Goal: Task Accomplishment & Management: Manage account settings

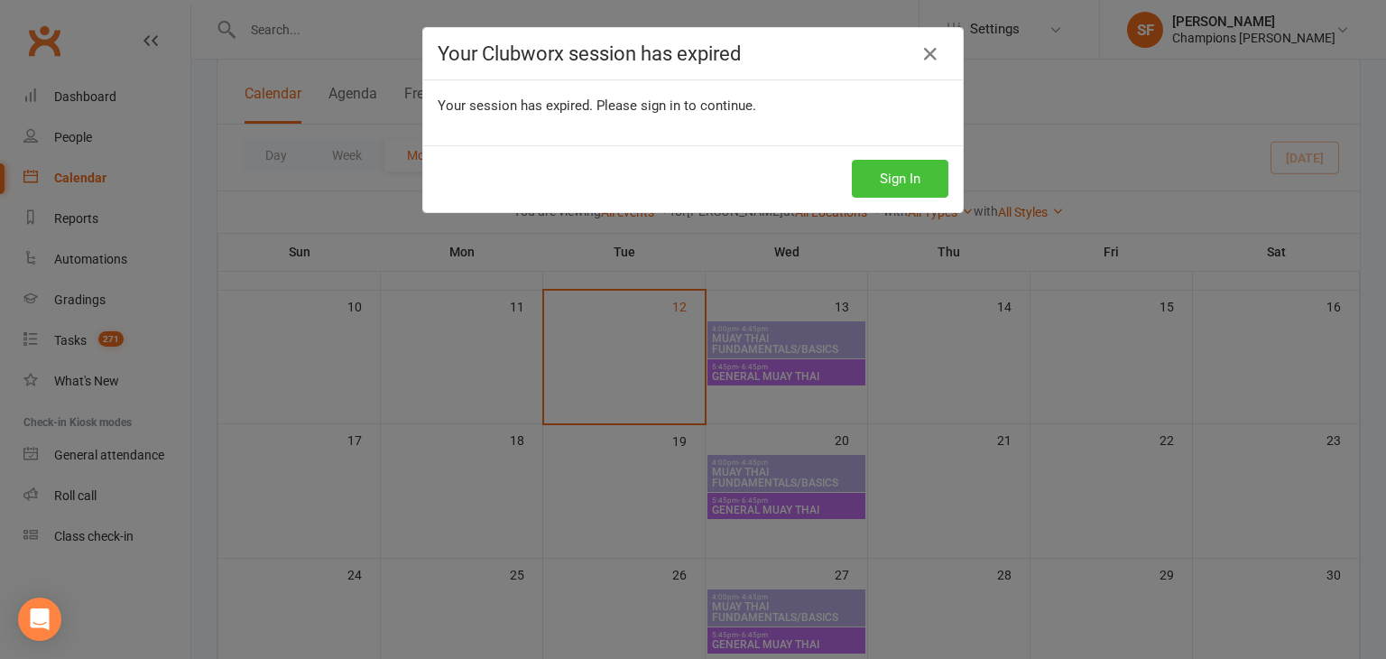
click at [889, 177] on button "Sign In" at bounding box center [900, 179] width 97 height 38
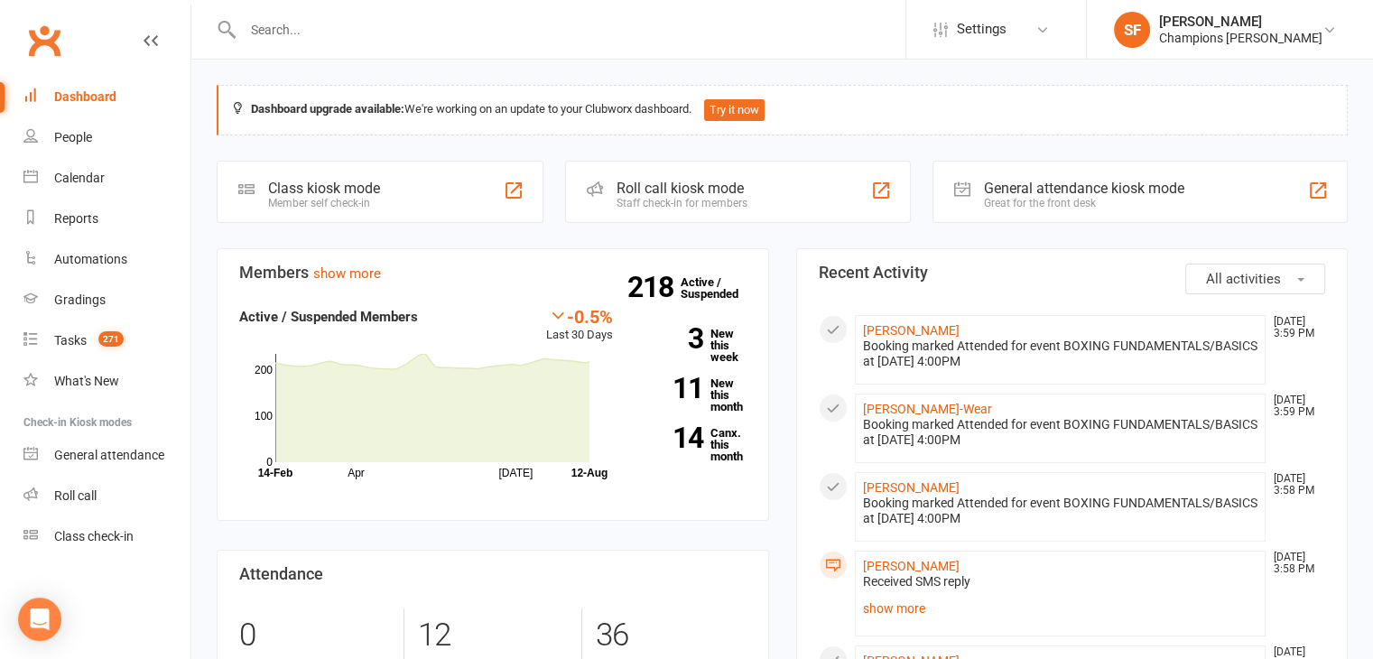
click at [1254, 271] on span "All activities" at bounding box center [1243, 279] width 75 height 16
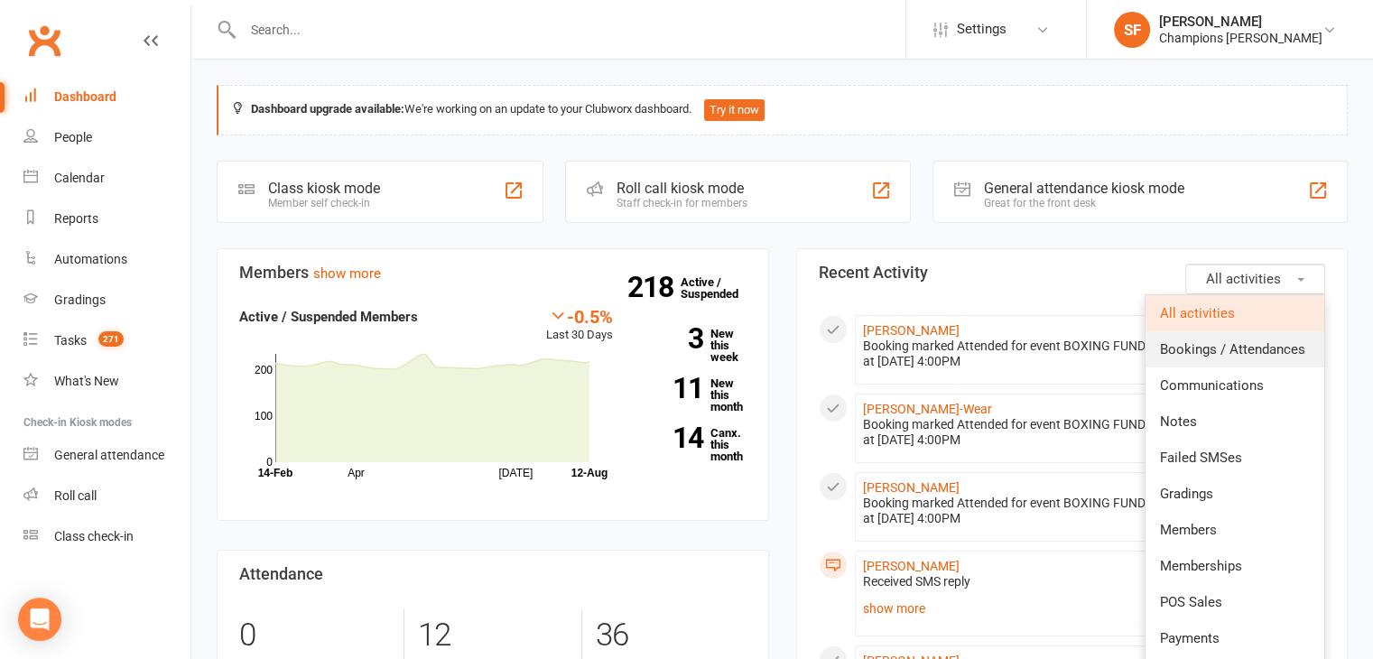
click at [1261, 344] on span "Bookings / Attendances" at bounding box center [1232, 349] width 145 height 16
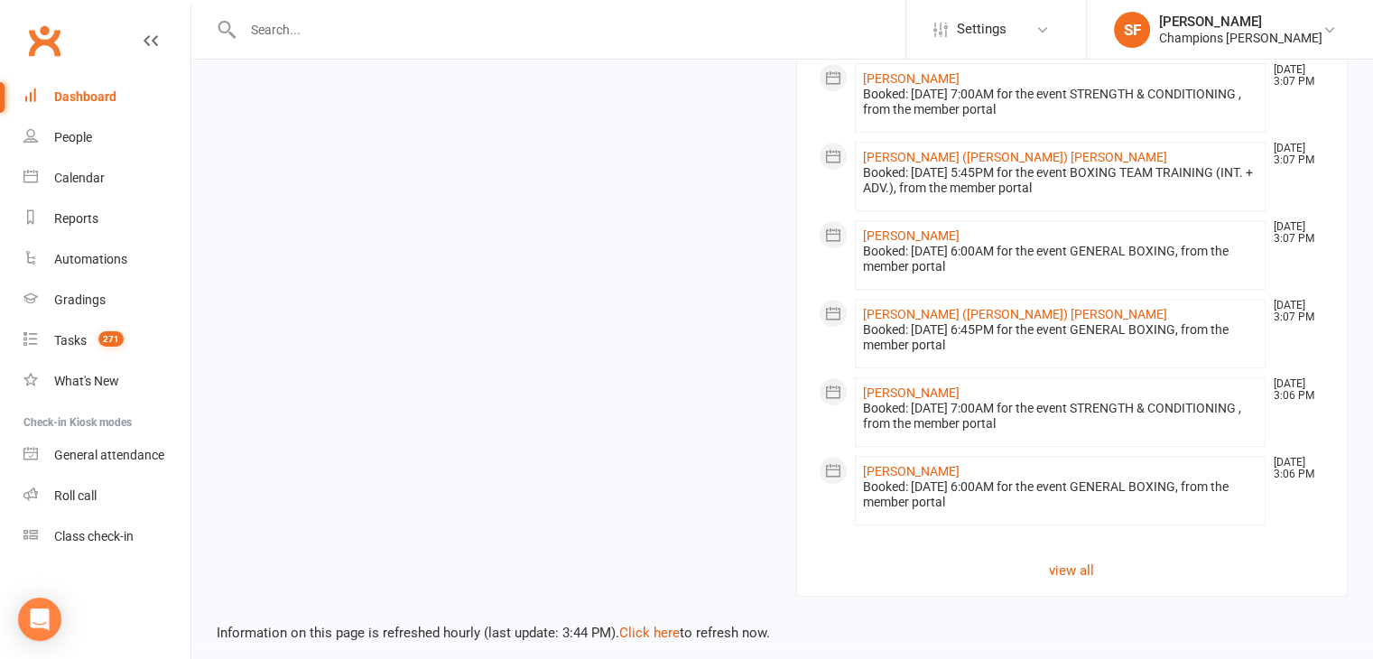
scroll to position [1354, 0]
click at [1084, 557] on link "view all" at bounding box center [1072, 568] width 507 height 22
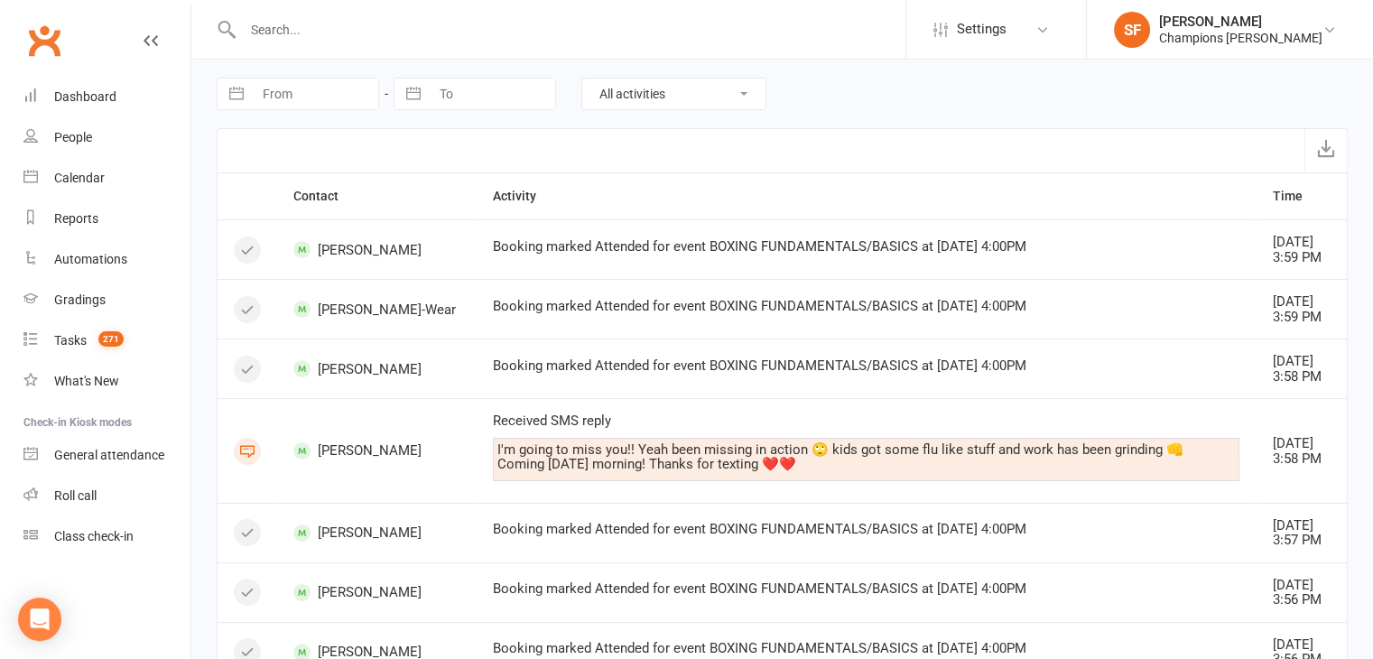
click at [729, 88] on select "All activities Bookings / Attendances Communications Notes Failed SMSes Grading…" at bounding box center [673, 94] width 183 height 31
select select "BookingLogEntry"
click at [582, 79] on select "All activities Bookings / Attendances Communications Notes Failed SMSes Grading…" at bounding box center [673, 94] width 183 height 31
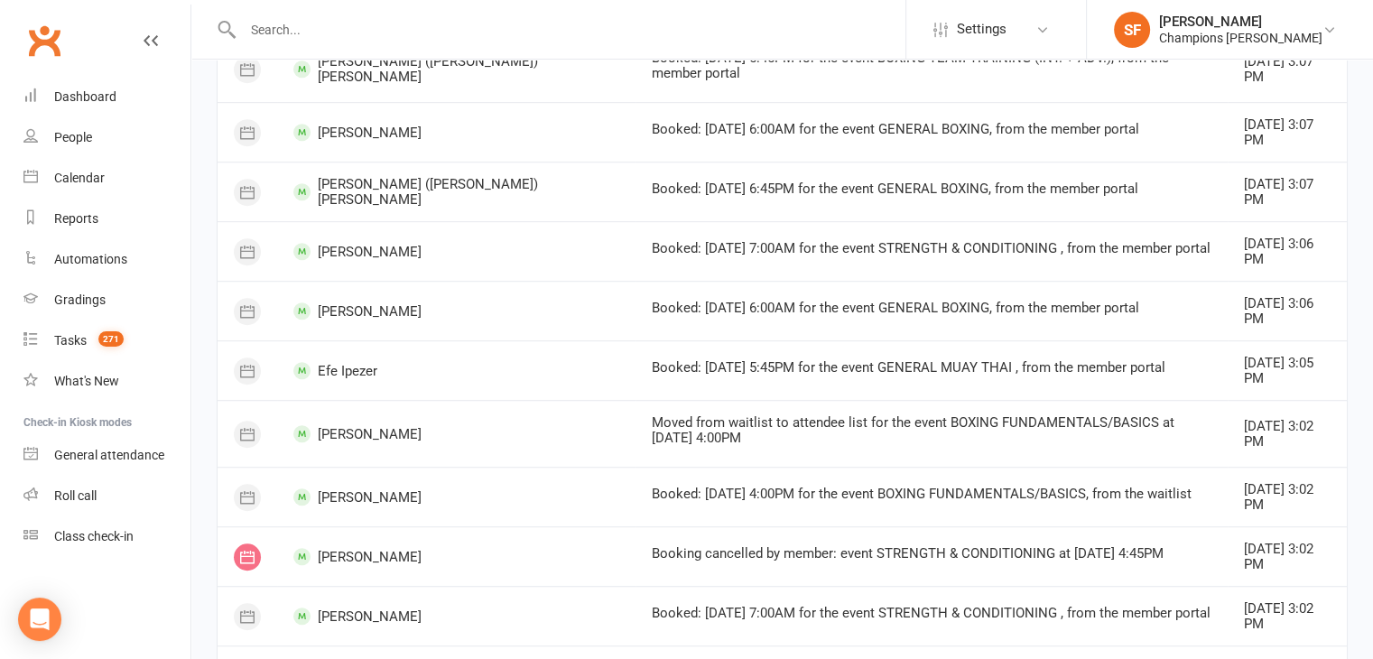
scroll to position [1086, 0]
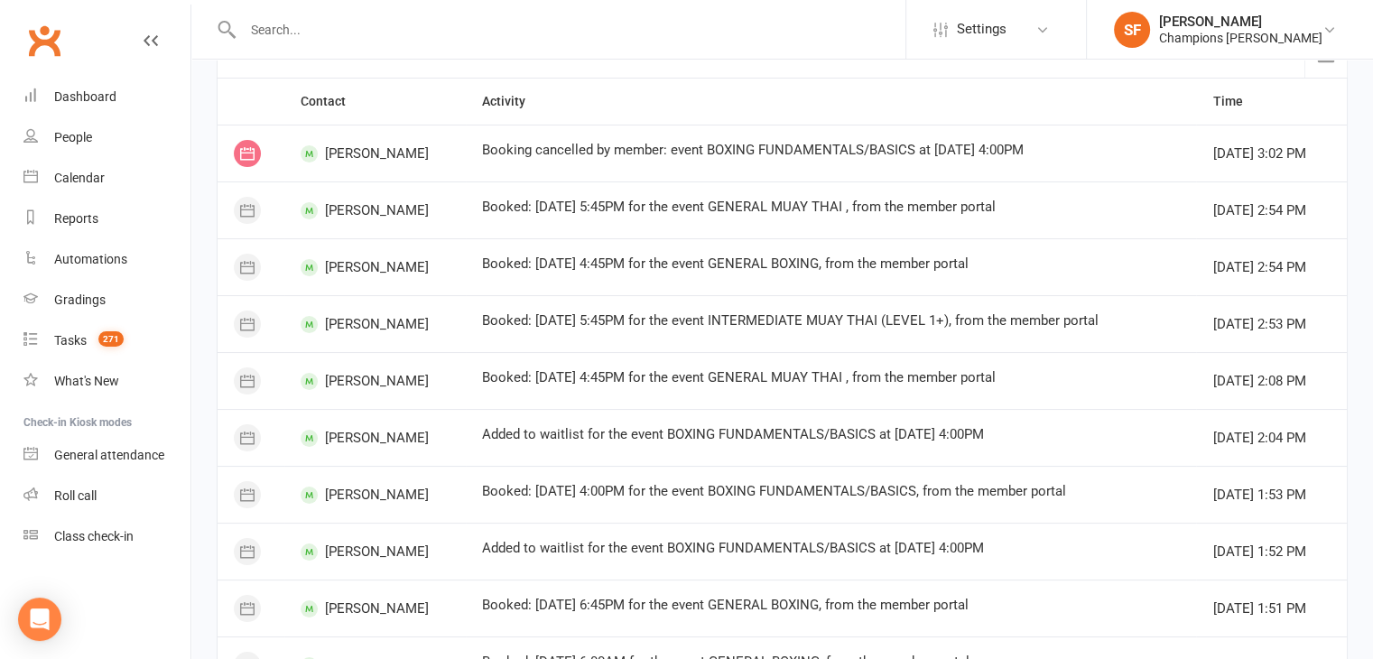
scroll to position [93, 0]
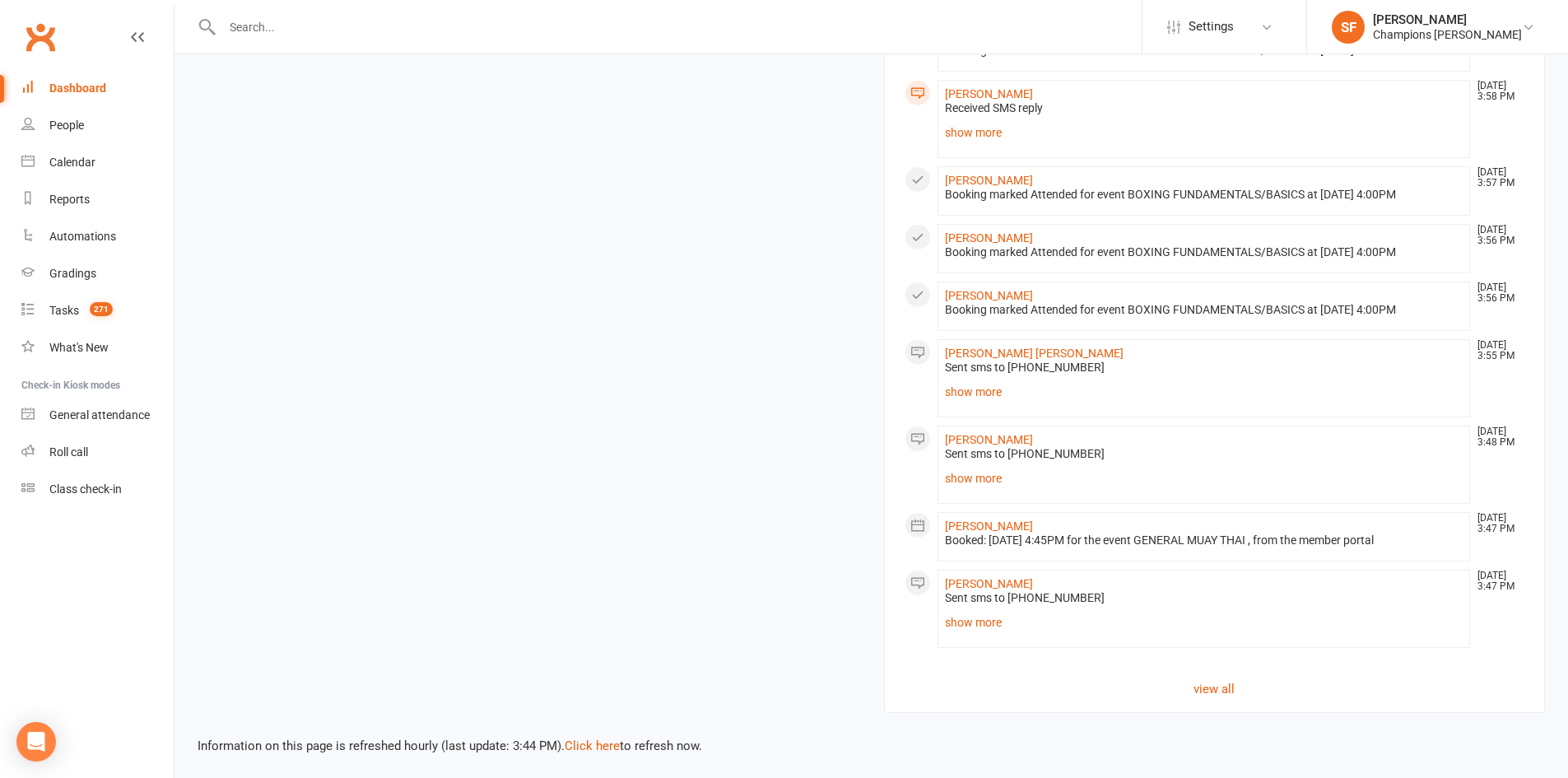
scroll to position [1001, 0]
click at [1233, 681] on link "view all" at bounding box center [1214, 688] width 621 height 20
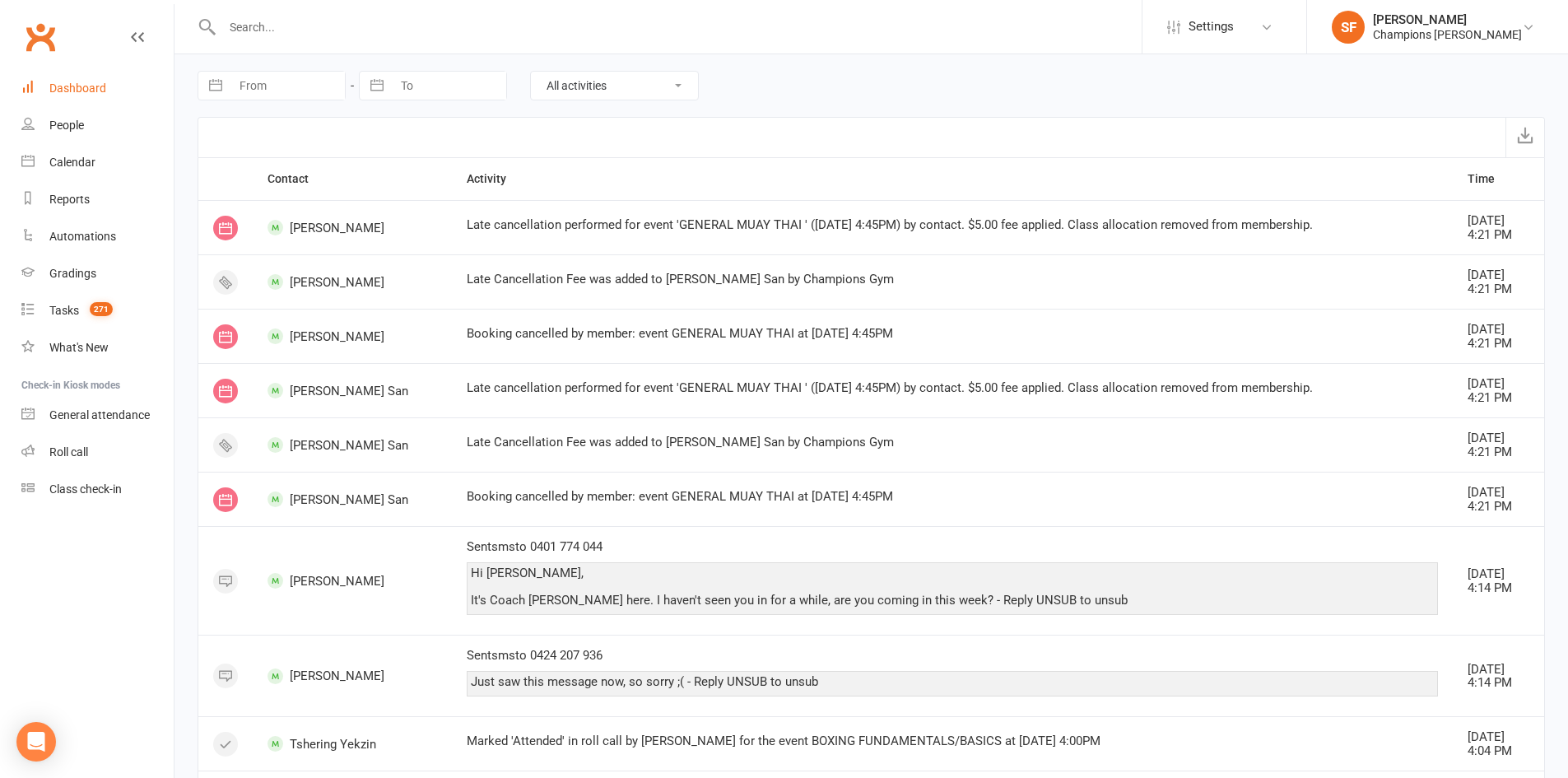
click at [92, 93] on div "Dashboard" at bounding box center [77, 88] width 57 height 13
